Goal: Task Accomplishment & Management: Use online tool/utility

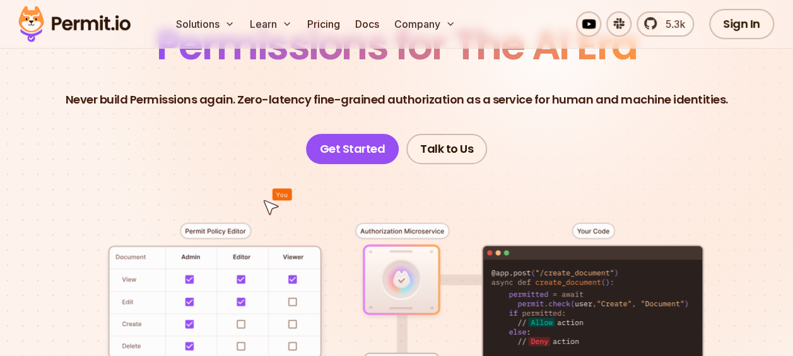
scroll to position [126, 0]
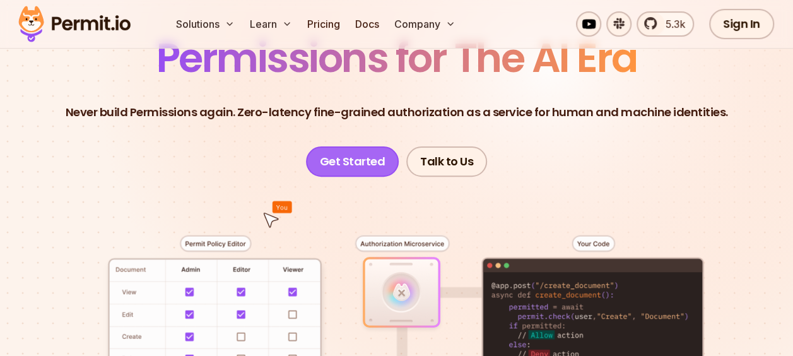
click at [359, 161] on link "Get Started" at bounding box center [352, 161] width 93 height 30
